Goal: Contribute content

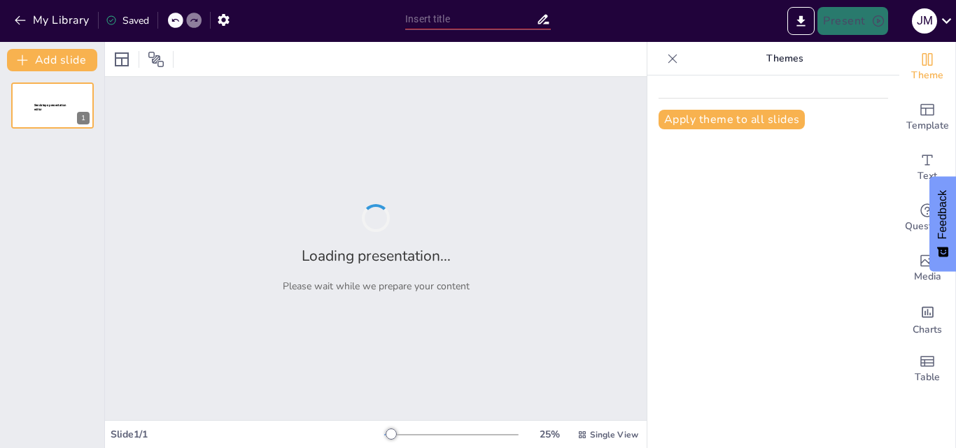
type input "Danza Moderna: Ritmos que [PERSON_NAME]"
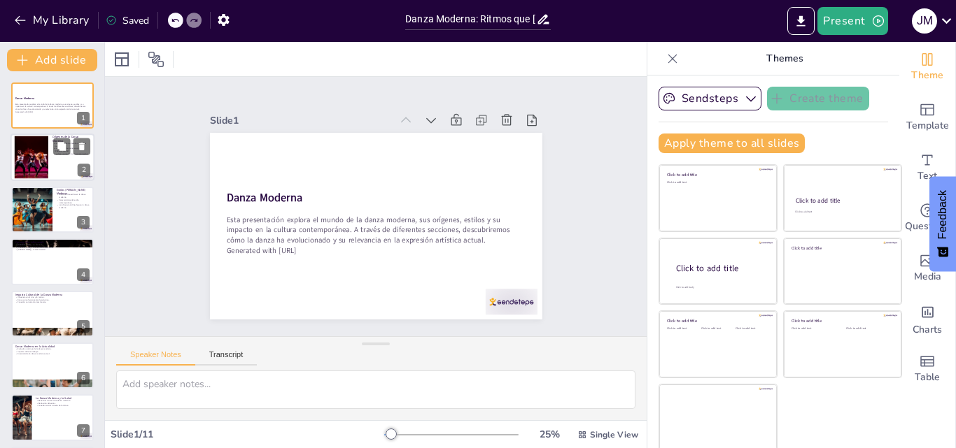
click at [38, 141] on div at bounding box center [31, 157] width 64 height 43
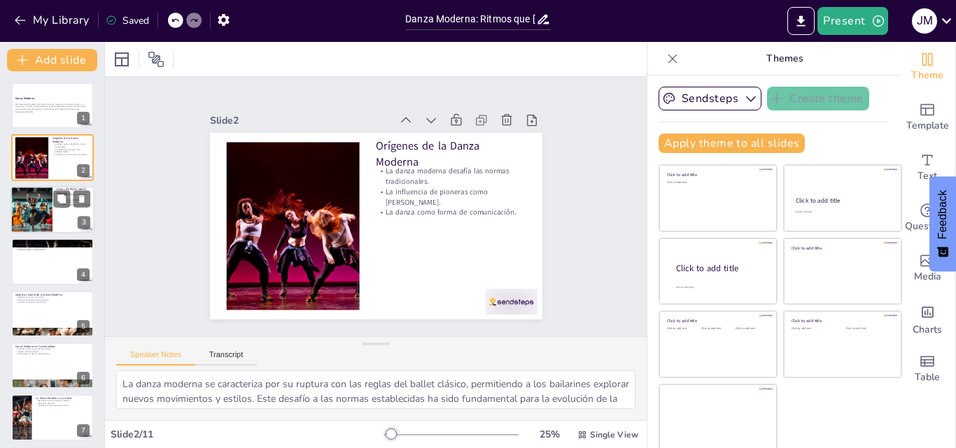
click at [34, 201] on div at bounding box center [31, 210] width 83 height 48
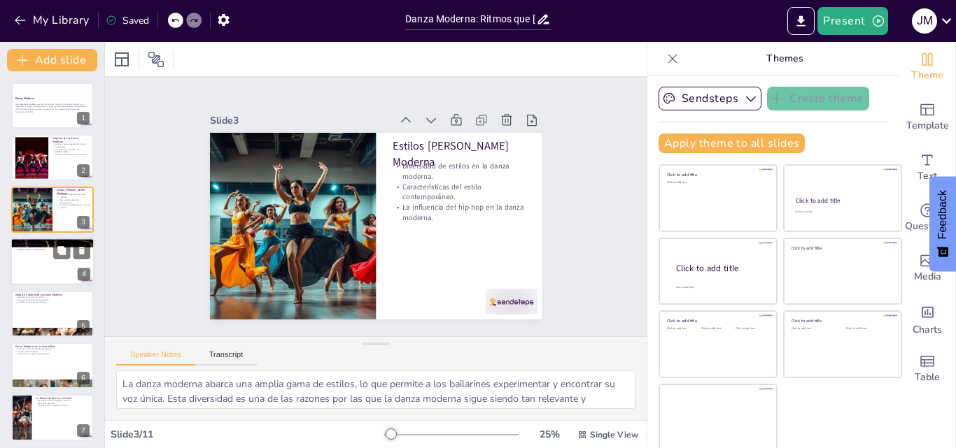
click at [43, 248] on p "[PERSON_NAME] y la cultura afroamericana." at bounding box center [53, 247] width 76 height 3
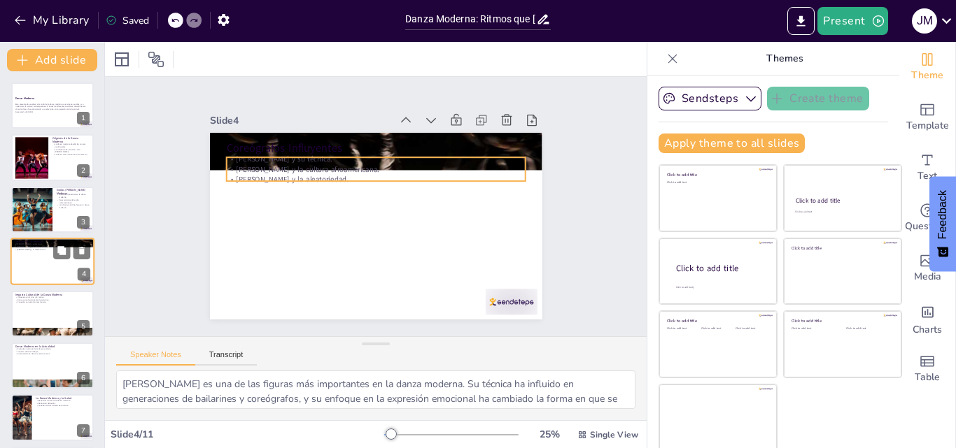
scroll to position [2, 0]
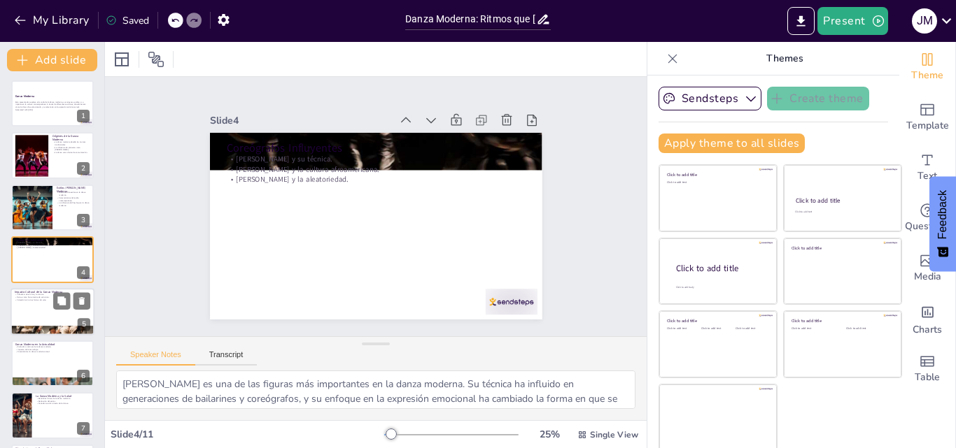
click at [47, 309] on div at bounding box center [52, 312] width 84 height 48
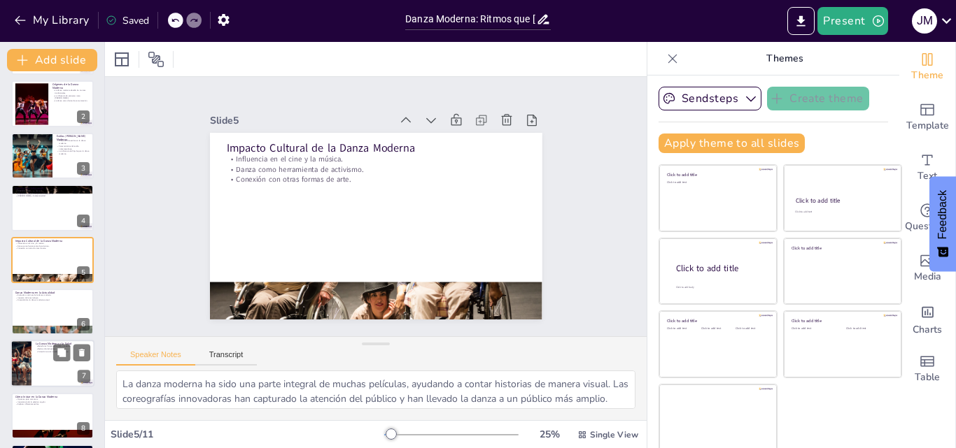
click at [44, 351] on p "Conexión social a través de la danza." at bounding box center [63, 352] width 55 height 3
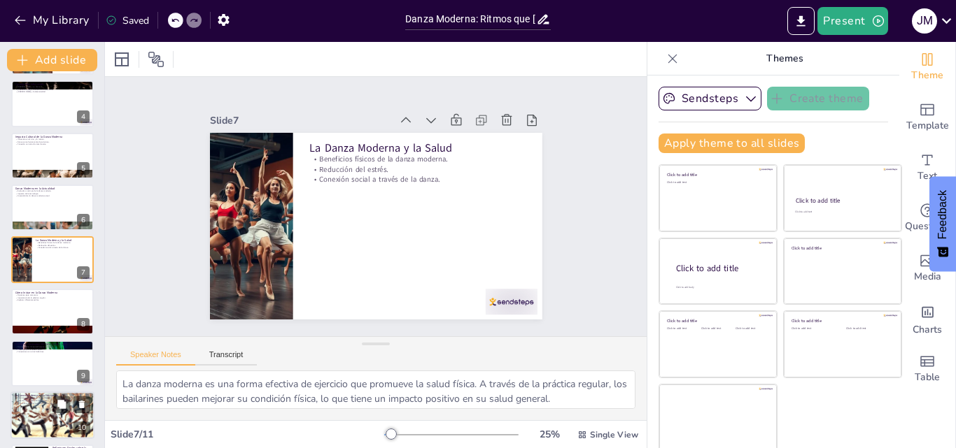
click at [48, 392] on div "La Danza Moderna en la Educación Programas educativos en danza moderna. Fomento…" at bounding box center [52, 416] width 84 height 48
type textarea "La inclusión de la danza moderna en los programas educativos proporciona a los …"
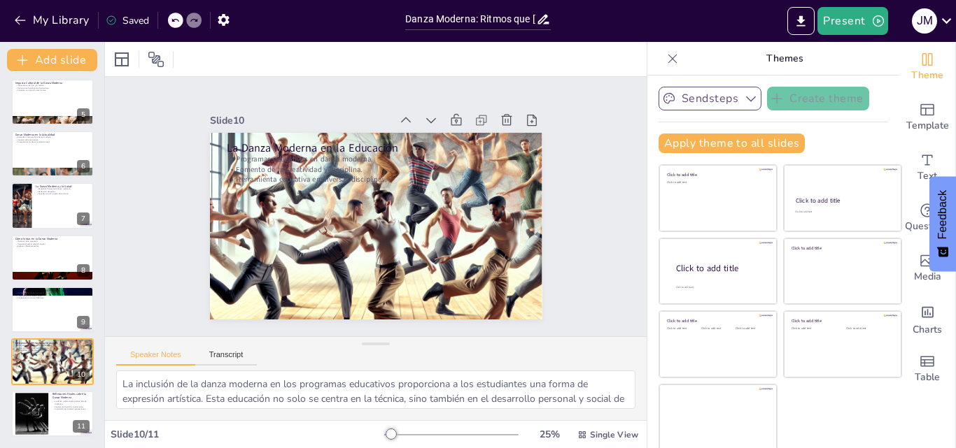
click at [717, 97] on button "Sendsteps" at bounding box center [709, 99] width 103 height 24
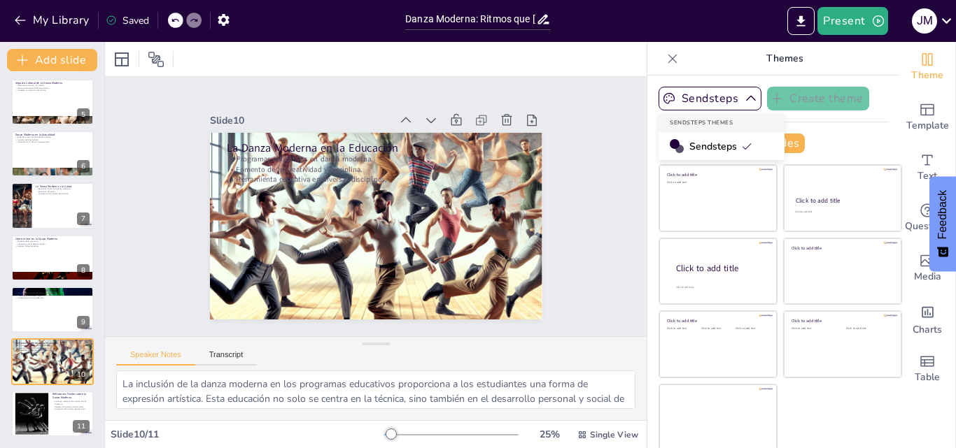
click at [712, 133] on div "Sendsteps" at bounding box center [721, 146] width 126 height 28
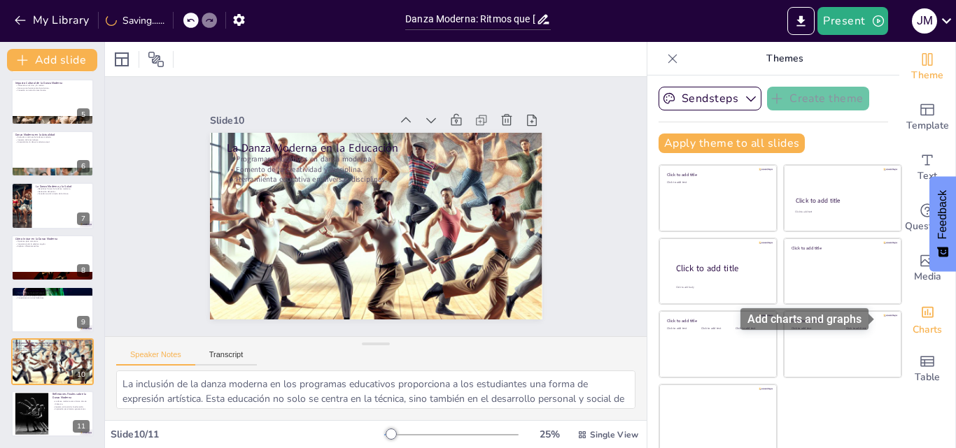
click at [899, 316] on div "Charts" at bounding box center [927, 319] width 56 height 50
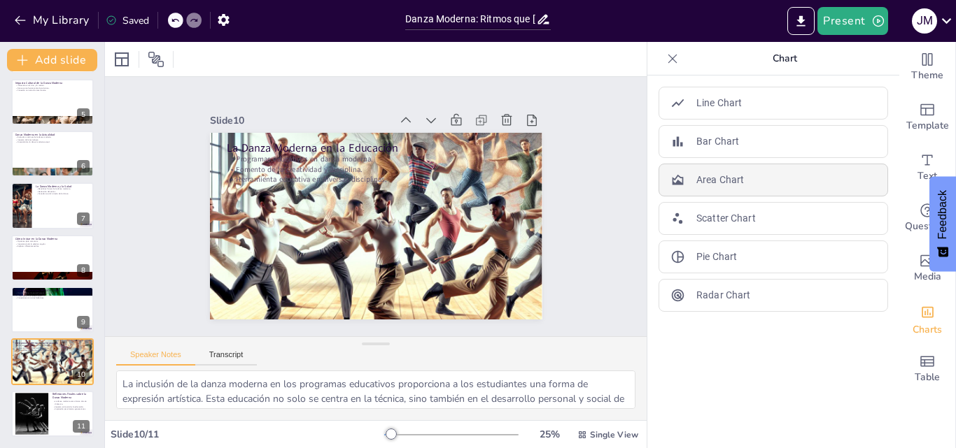
click at [727, 169] on div "Area Chart" at bounding box center [772, 180] width 229 height 33
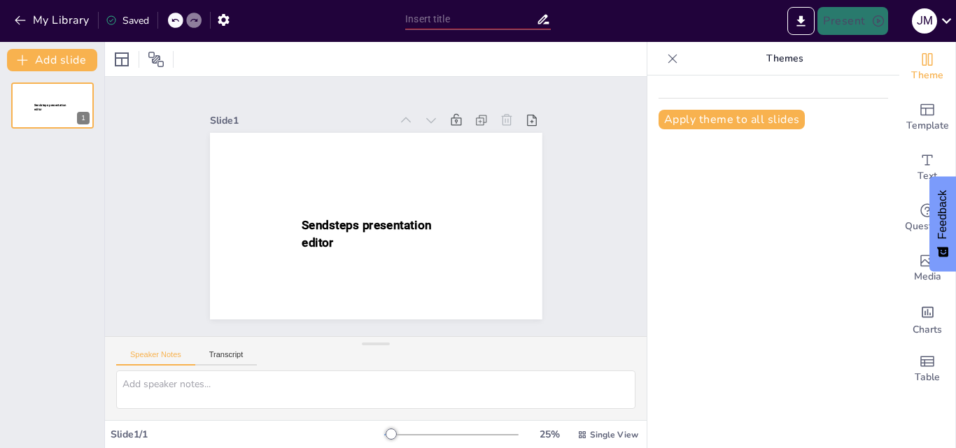
type input "Danza Moderna: Ritmos que [PERSON_NAME]"
